Goal: Task Accomplishment & Management: Complete application form

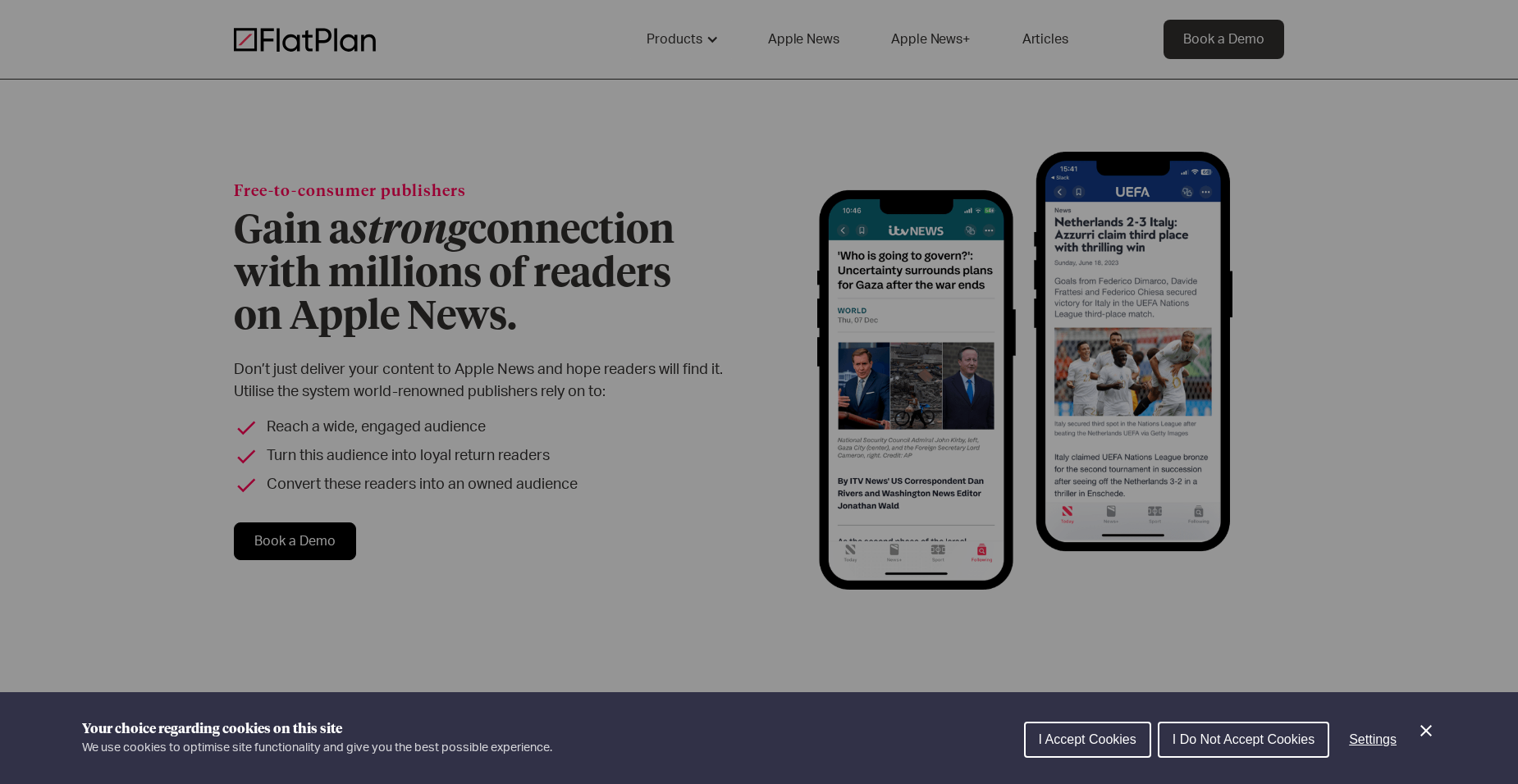
click at [1434, 739] on icon "Close Cookie Control" at bounding box center [1425, 730] width 20 height 20
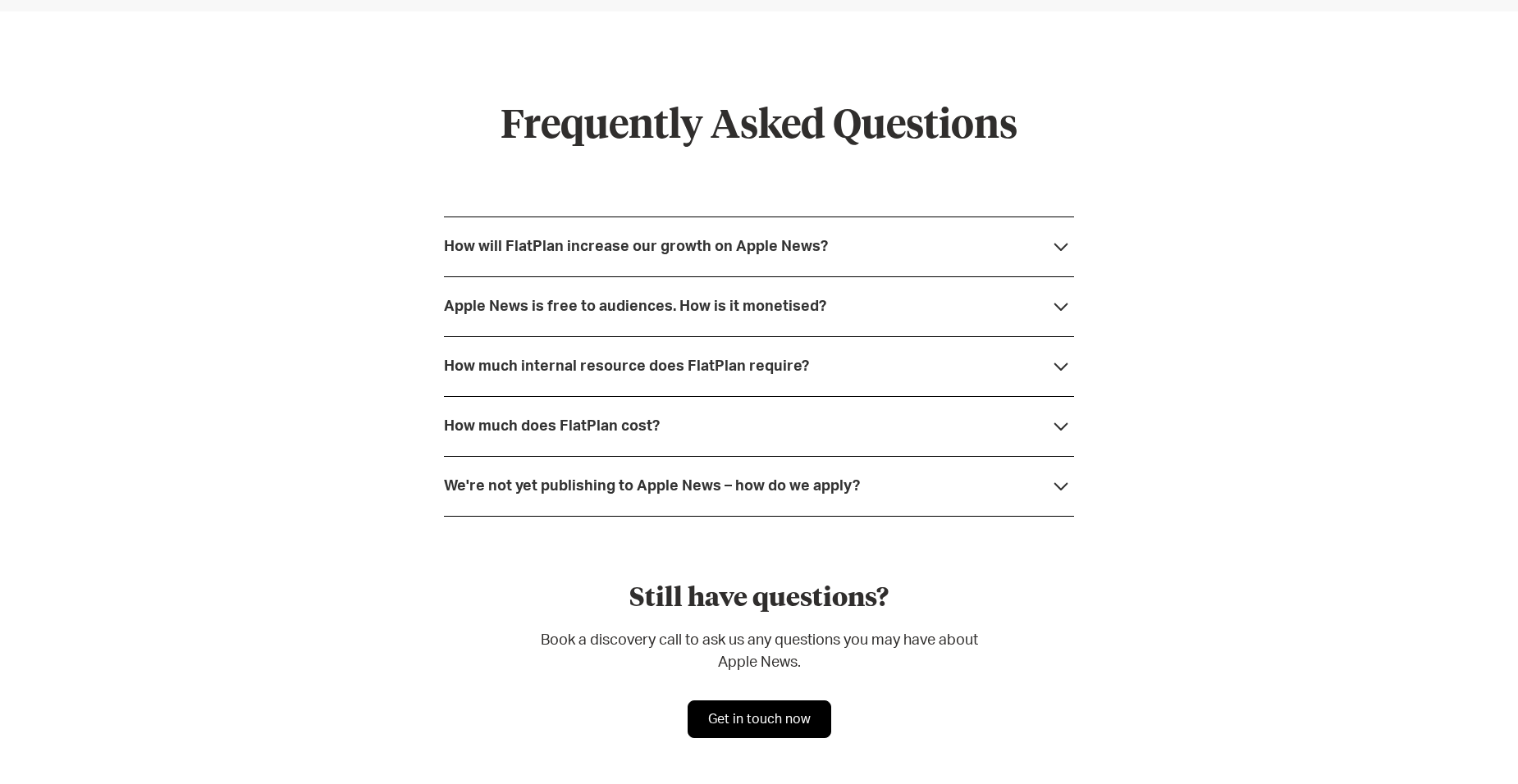
scroll to position [4422, 0]
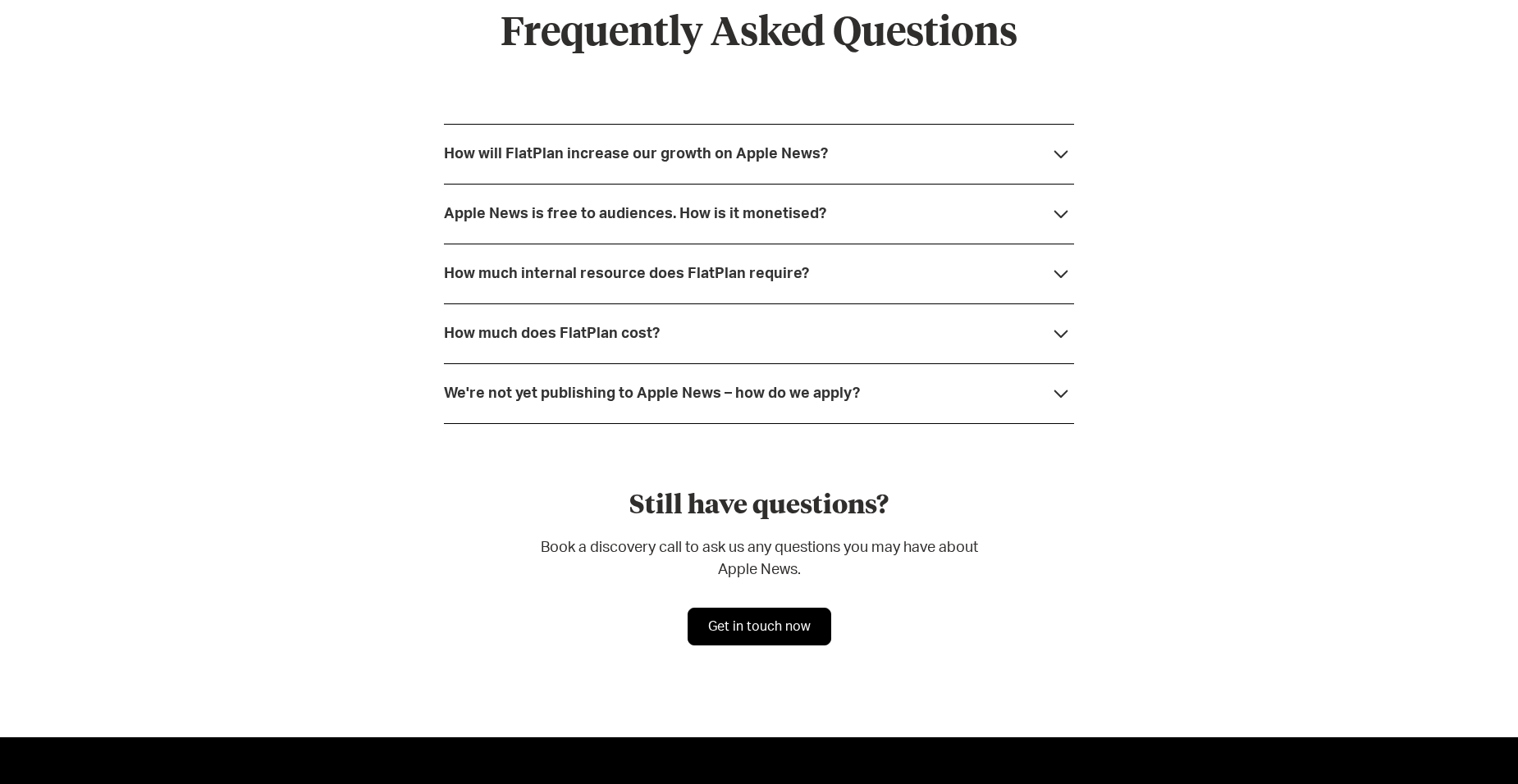
click at [750, 631] on link "Get in touch now" at bounding box center [759, 626] width 143 height 37
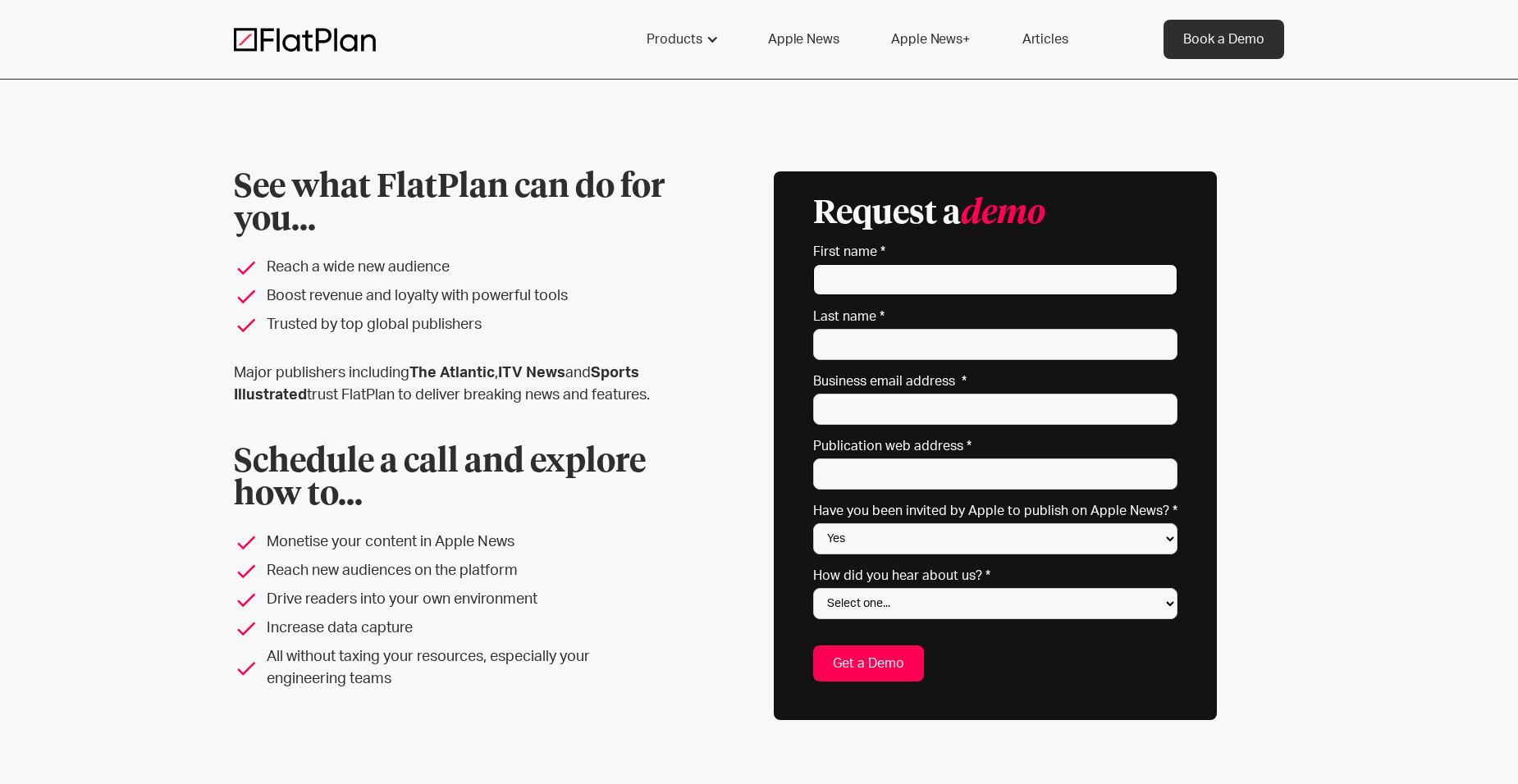
click at [900, 265] on input "First name *" at bounding box center [995, 279] width 364 height 32
type input "[PERSON_NAME]"
type input "cait@verifiedinvesting.com"
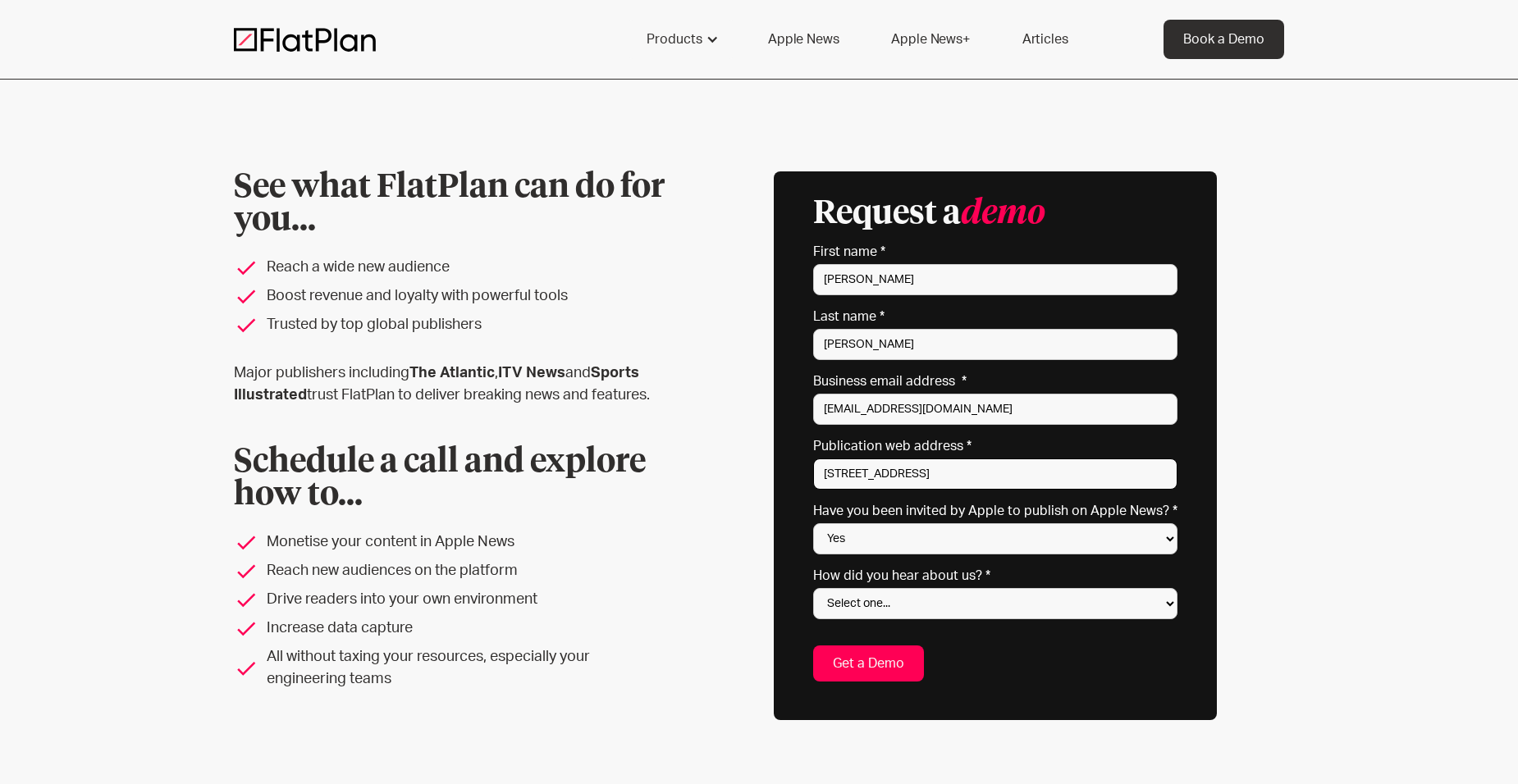
drag, startPoint x: 979, startPoint y: 468, endPoint x: 671, endPoint y: 468, distance: 308.0
click at [671, 468] on div "See what FlatPlan can do for you... Reach a wide new audience Boost revenue and…" at bounding box center [759, 446] width 1050 height 549
drag, startPoint x: 874, startPoint y: 481, endPoint x: 717, endPoint y: 475, distance: 157.1
click at [717, 475] on div "See what FlatPlan can do for you... Reach a wide new audience Boost revenue and…" at bounding box center [759, 446] width 1050 height 549
type input "v"
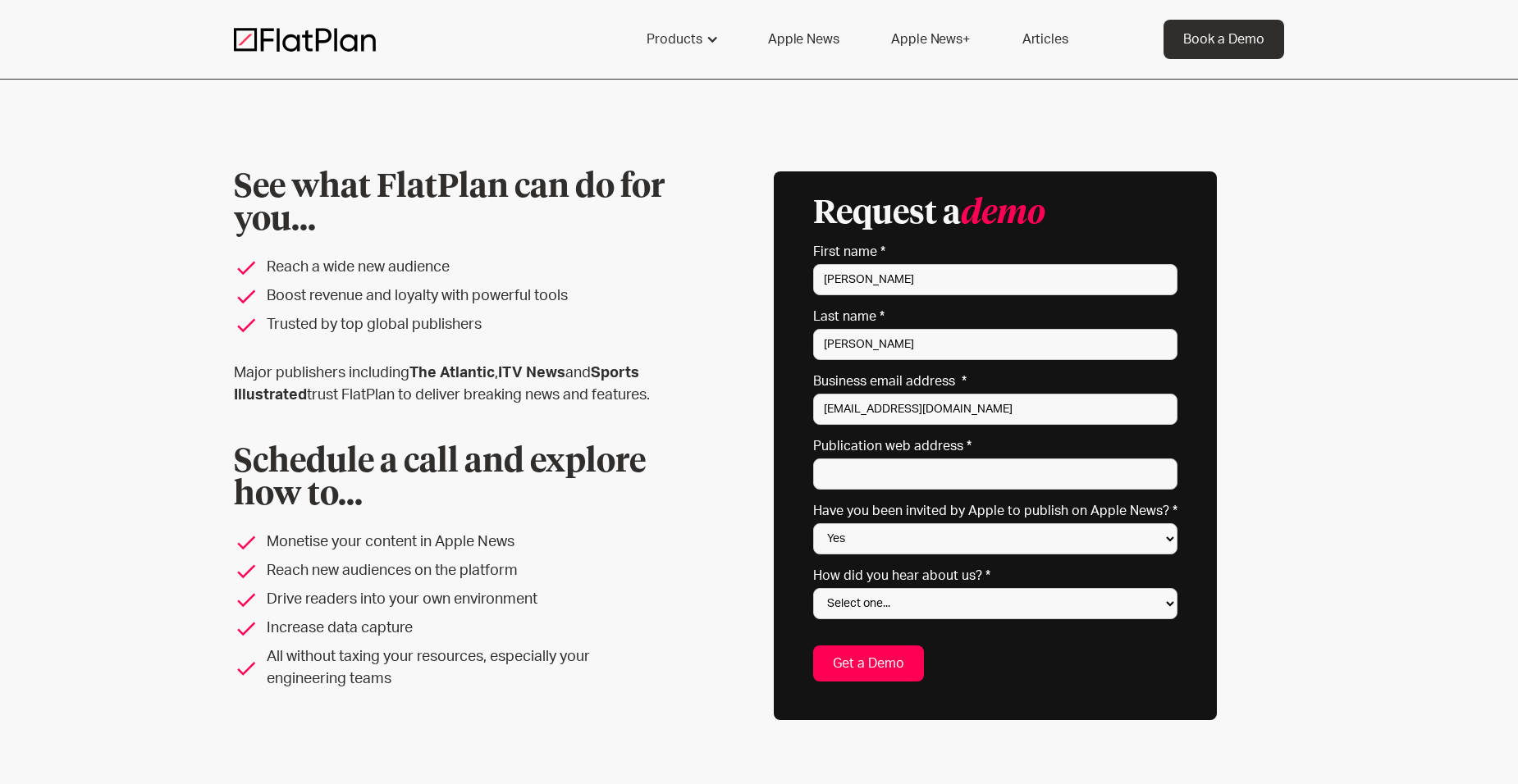
drag, startPoint x: 1363, startPoint y: 463, endPoint x: 1335, endPoint y: 466, distance: 28.2
click at [1363, 462] on div "See what FlatPlan can do for you... Reach a wide new audience Boost revenue and…" at bounding box center [759, 446] width 1518 height 732
click at [1105, 546] on select "Yes No Not sure" at bounding box center [995, 538] width 364 height 32
select select "No"
click at [818, 523] on select "Yes No Not sure" at bounding box center [995, 538] width 364 height 32
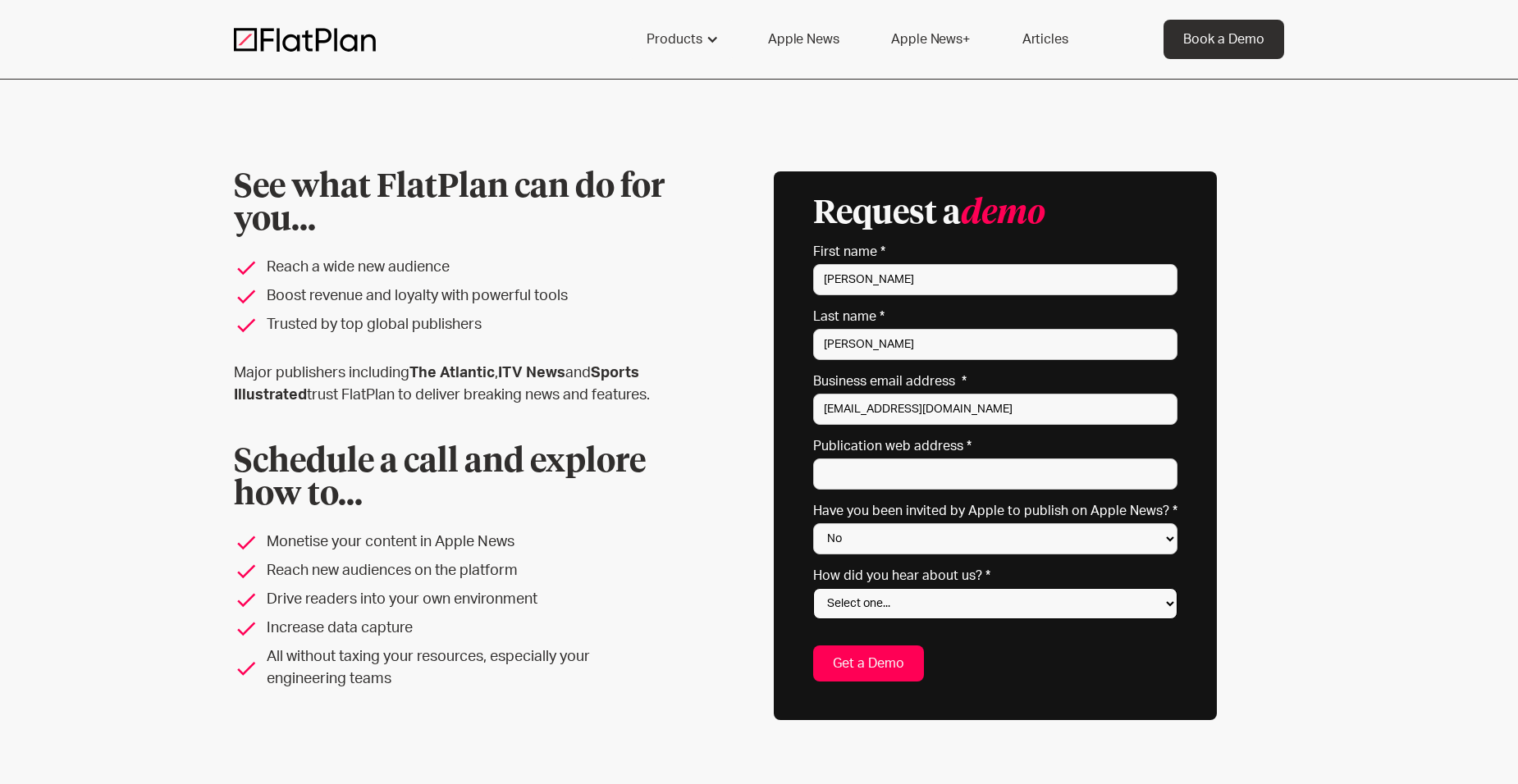
click at [869, 606] on select "Select one... Search engine (Google, DuckDuckGo etc) Apple website Google Ad Li…" at bounding box center [995, 603] width 364 height 32
click at [818, 588] on select "Select one... Search engine (Google, DuckDuckGo etc) Apple website Google Ad Li…" at bounding box center [995, 603] width 364 height 32
click at [732, 705] on div "See what FlatPlan can do for you... Reach a wide new audience Boost revenue and…" at bounding box center [759, 446] width 1050 height 549
click at [1024, 610] on select "Select one... Search engine (Google, DuckDuckGo etc) Apple website Google Ad Li…" at bounding box center [995, 603] width 364 height 32
select select "Search engine"
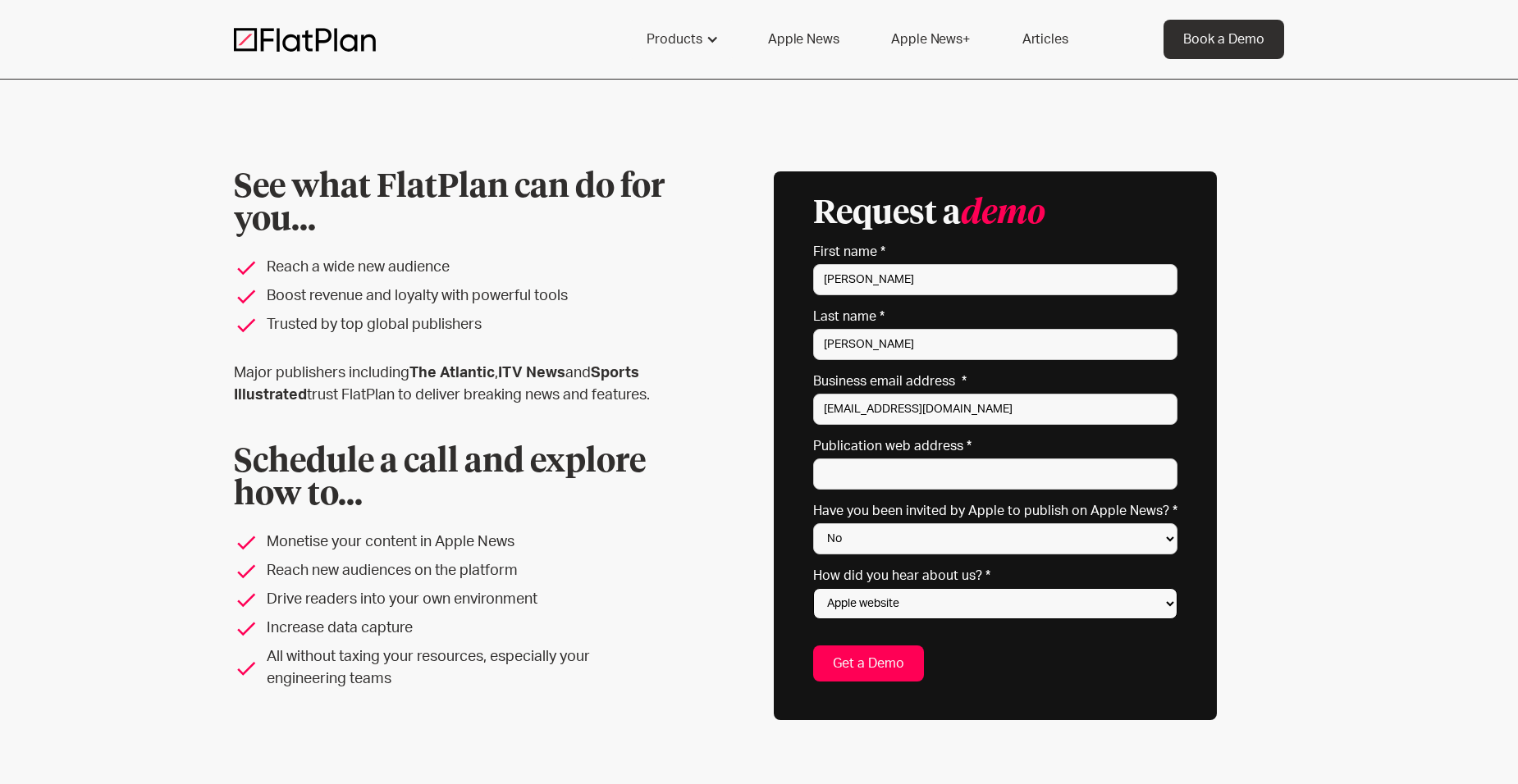
click at [818, 588] on select "Select one... Search engine (Google, DuckDuckGo etc) Apple website Google Ad Li…" at bounding box center [995, 603] width 364 height 32
click at [1332, 594] on div "See what FlatPlan can do for you... Reach a wide new audience Boost revenue and…" at bounding box center [759, 446] width 1518 height 732
click at [957, 475] on input "Publication web address *" at bounding box center [995, 473] width 364 height 32
click at [1359, 475] on div "See what FlatPlan can do for you... Reach a wide new audience Boost revenue and…" at bounding box center [759, 446] width 1518 height 732
click at [856, 472] on input "Publication web address *" at bounding box center [995, 473] width 364 height 32
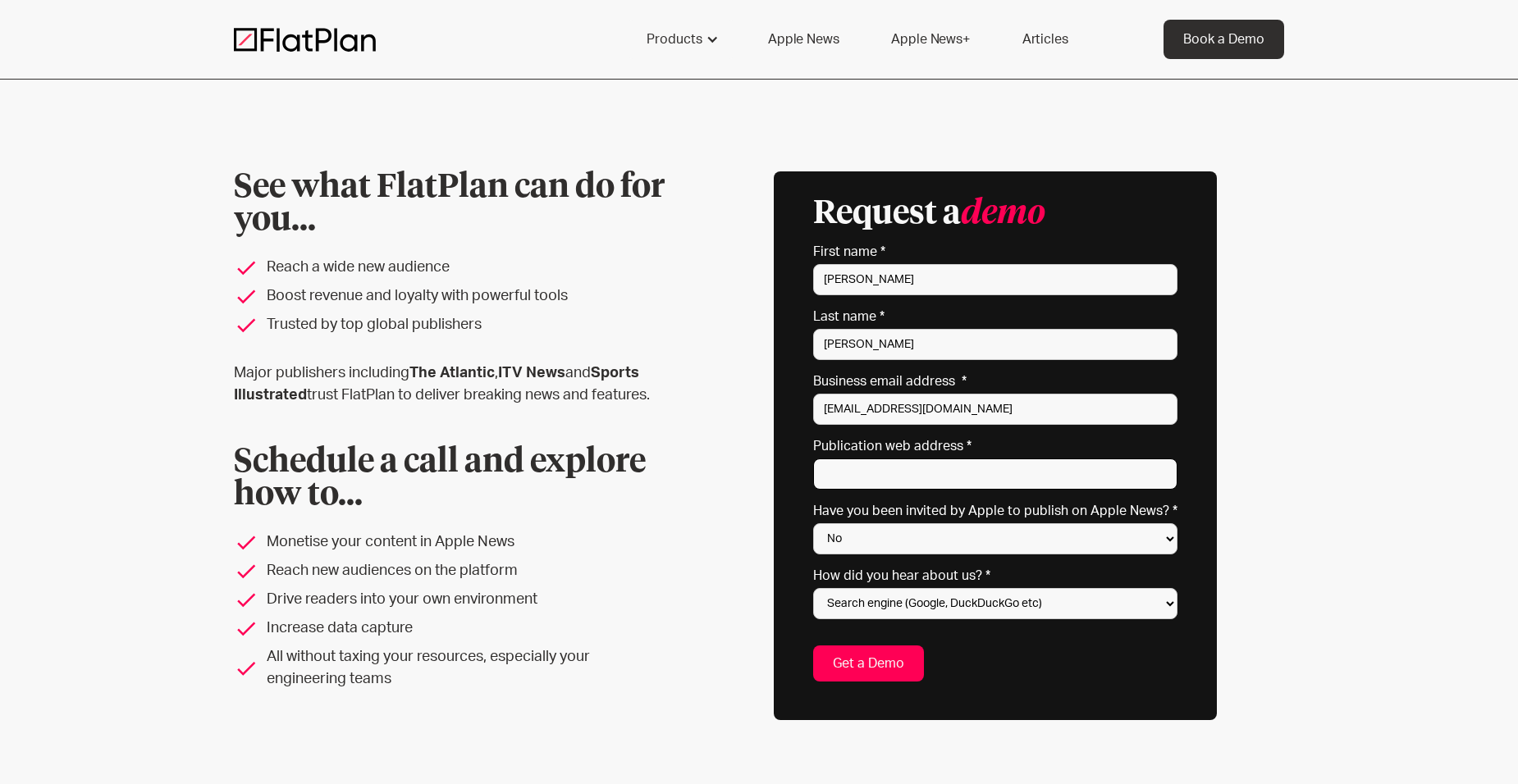
paste input "https://verifiedinvesting.com/"
type input "https://verifiedinvesting.com/"
click at [918, 684] on div "Request a demo * indicates required fields First name * Caitlyn Last name * Sal…" at bounding box center [995, 446] width 443 height 549
click at [911, 667] on input "Get a Demo" at bounding box center [869, 664] width 111 height 36
type input "Please wait..."
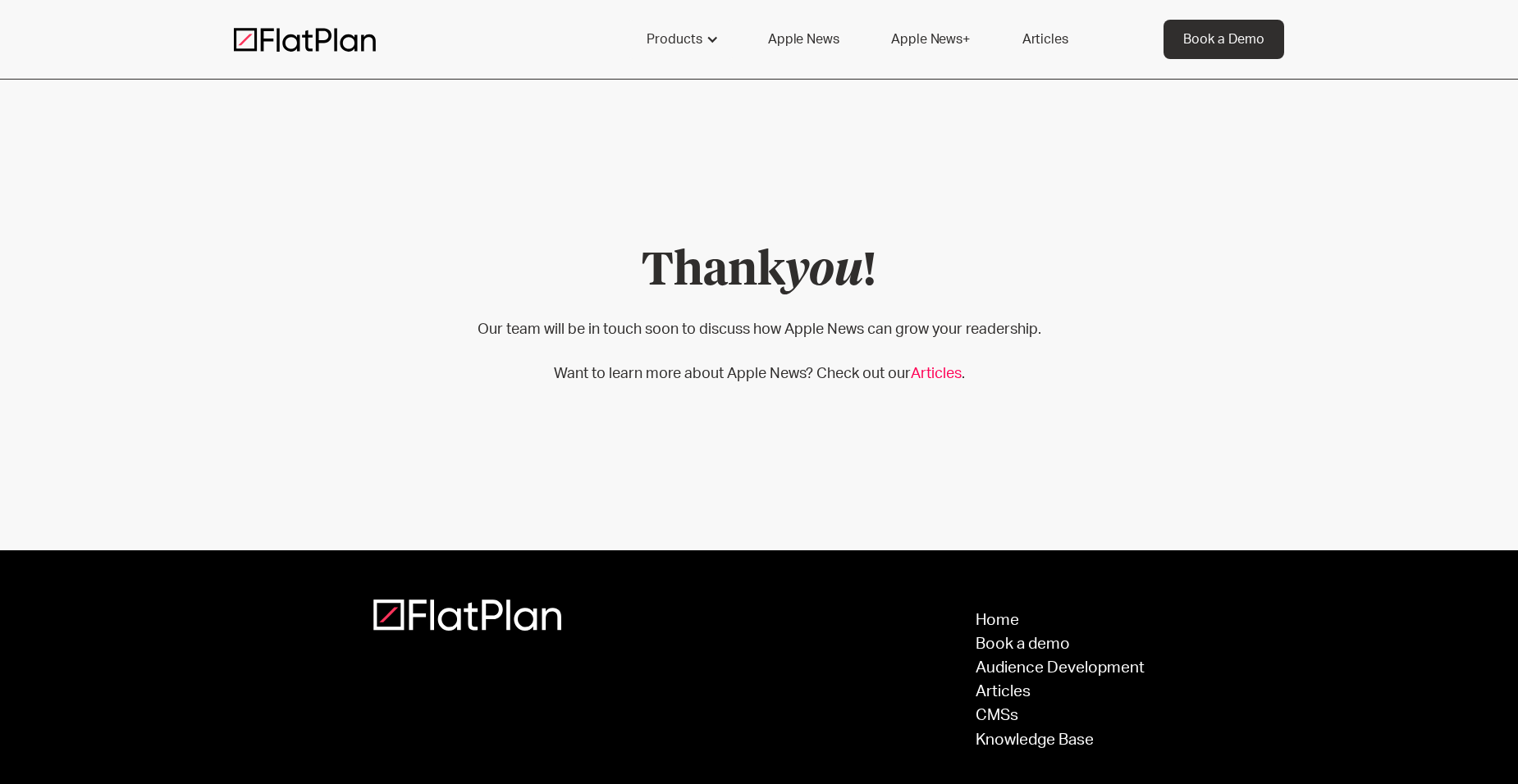
drag, startPoint x: 548, startPoint y: 485, endPoint x: 325, endPoint y: 544, distance: 230.7
click at [548, 485] on section "Thank you ! Our team will be in touch soon to discuss how Apple News can grow y…" at bounding box center [759, 315] width 1518 height 470
